Goal: Check status

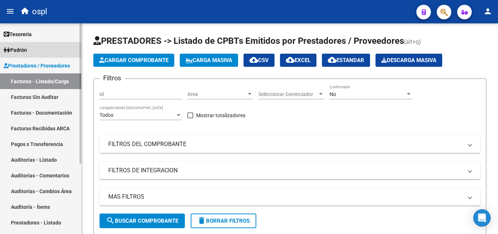
click at [27, 52] on span "Padrón" at bounding box center [15, 50] width 23 height 8
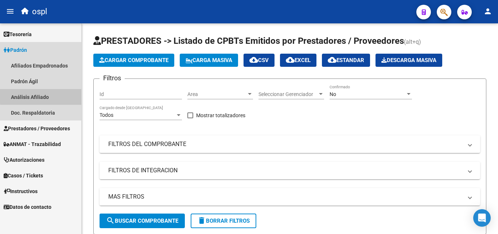
click at [54, 95] on link "Análisis Afiliado" at bounding box center [40, 97] width 81 height 16
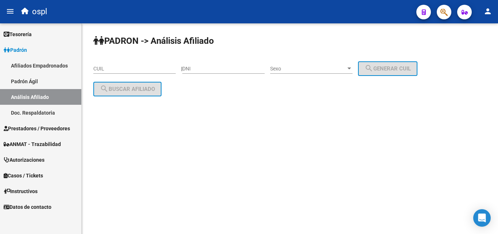
click at [238, 70] on input "DNI" at bounding box center [223, 69] width 82 height 6
type input "40348874"
click at [343, 72] on div "Sexo Sexo" at bounding box center [311, 66] width 82 height 15
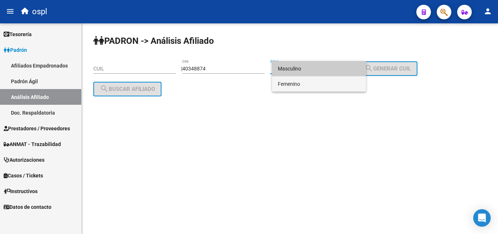
click at [336, 78] on span "Femenino" at bounding box center [319, 83] width 82 height 15
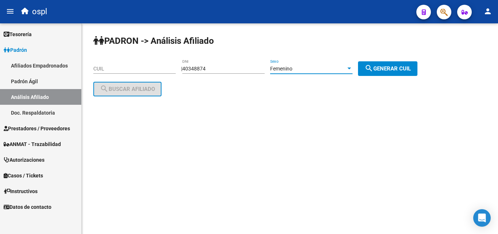
click at [384, 68] on span "search Generar CUIL" at bounding box center [388, 68] width 46 height 7
type input "27-40348874-2"
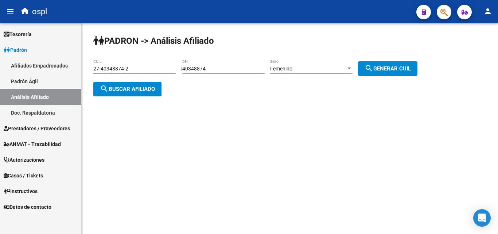
click at [148, 87] on span "search Buscar afiliado" at bounding box center [127, 89] width 55 height 7
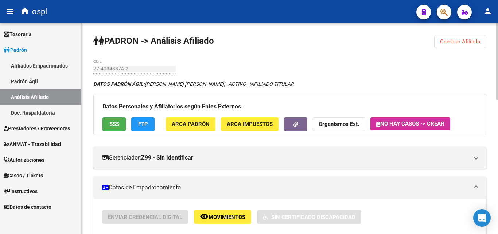
click at [118, 127] on span "SSS" at bounding box center [114, 124] width 10 height 7
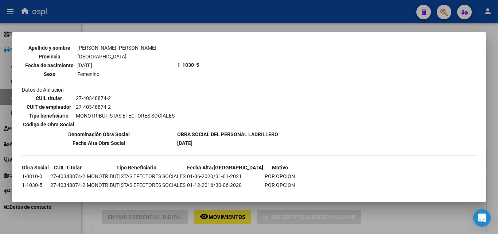
scroll to position [89, 0]
